Goal: Task Accomplishment & Management: Use online tool/utility

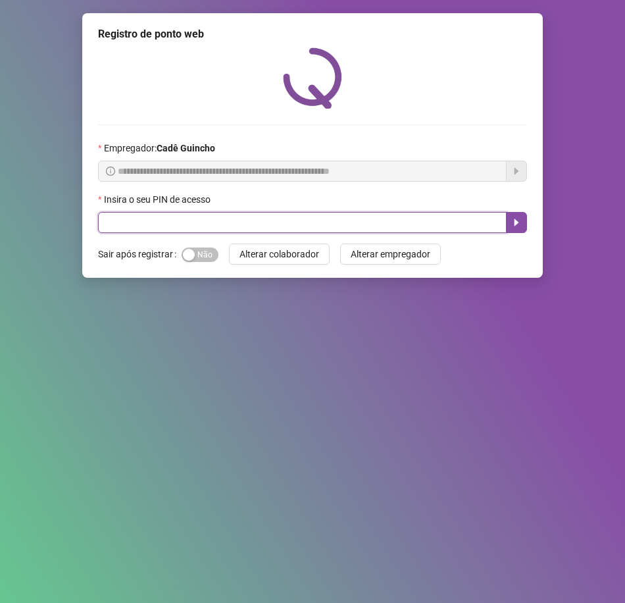
click at [218, 228] on input "text" at bounding box center [302, 222] width 408 height 21
type input "*****"
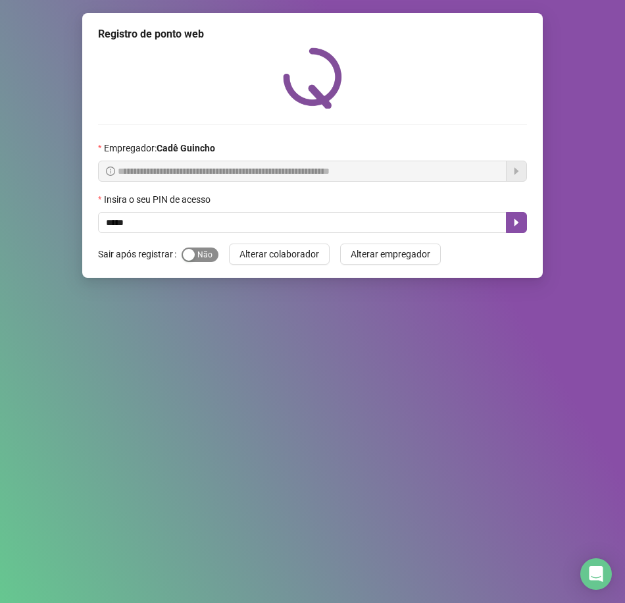
click at [203, 262] on div "Sim Não" at bounding box center [200, 253] width 37 height 21
click at [205, 257] on span "Sim Não" at bounding box center [200, 254] width 37 height 14
click at [523, 220] on button "button" at bounding box center [516, 222] width 21 height 21
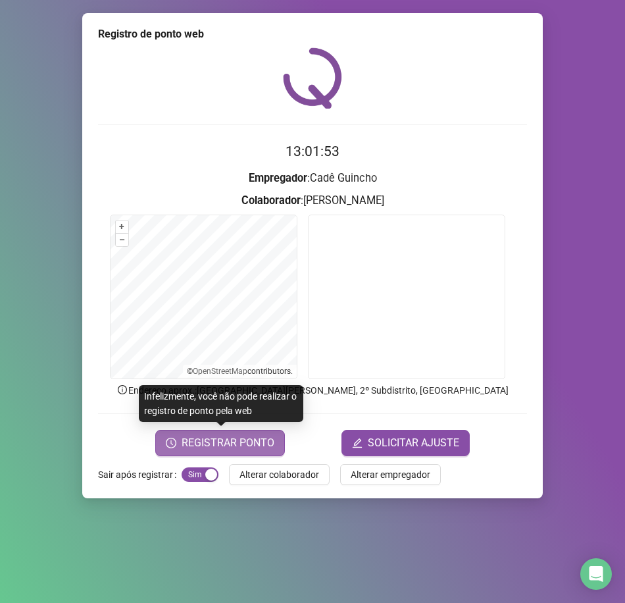
click at [199, 439] on span "REGISTRAR PONTO" at bounding box center [228, 443] width 93 height 16
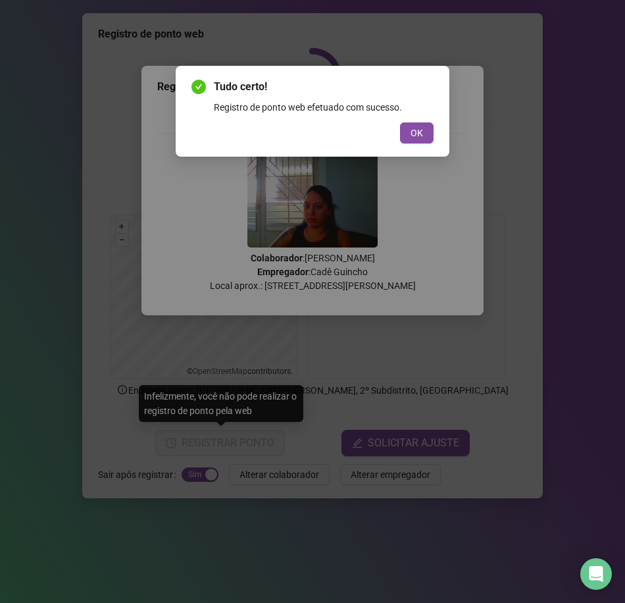
click at [434, 134] on div "Tudo certo! Registro de ponto web efetuado com sucesso. OK" at bounding box center [313, 111] width 274 height 91
click at [426, 136] on button "OK" at bounding box center [417, 132] width 34 height 21
